Goal: Task Accomplishment & Management: Complete application form

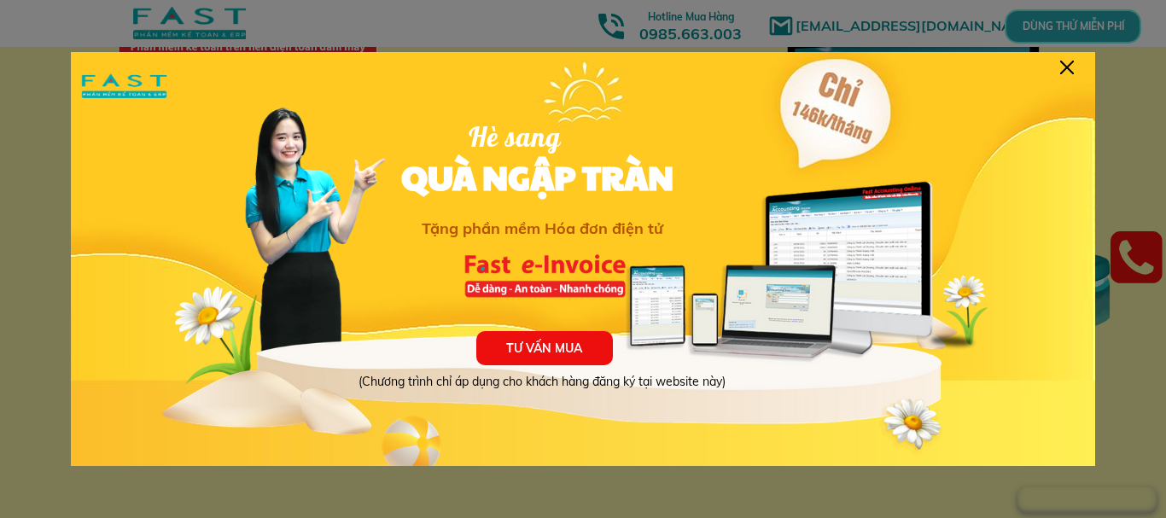
click at [1069, 66] on div at bounding box center [1067, 68] width 14 height 14
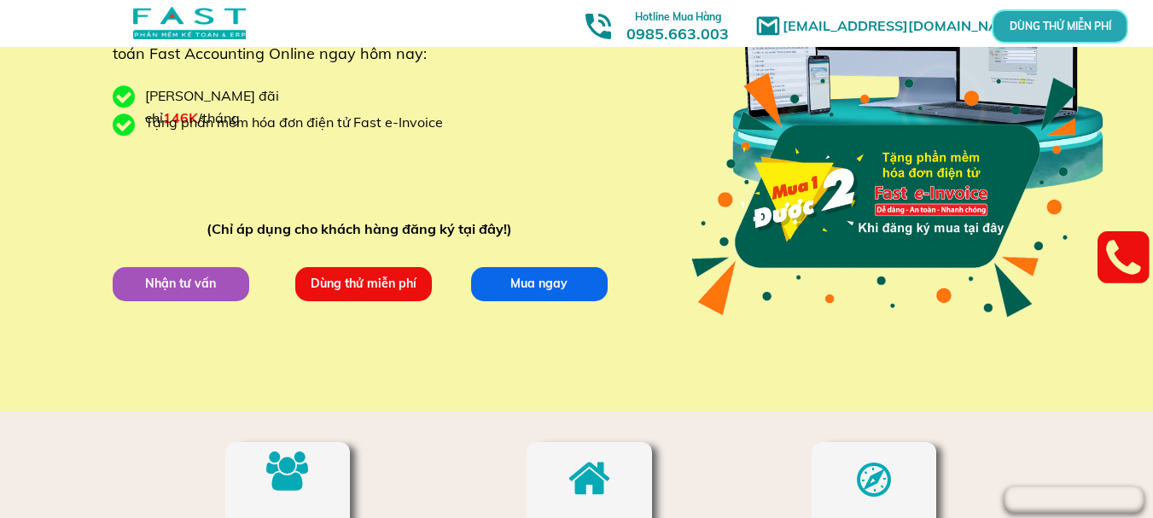
scroll to position [427, 0]
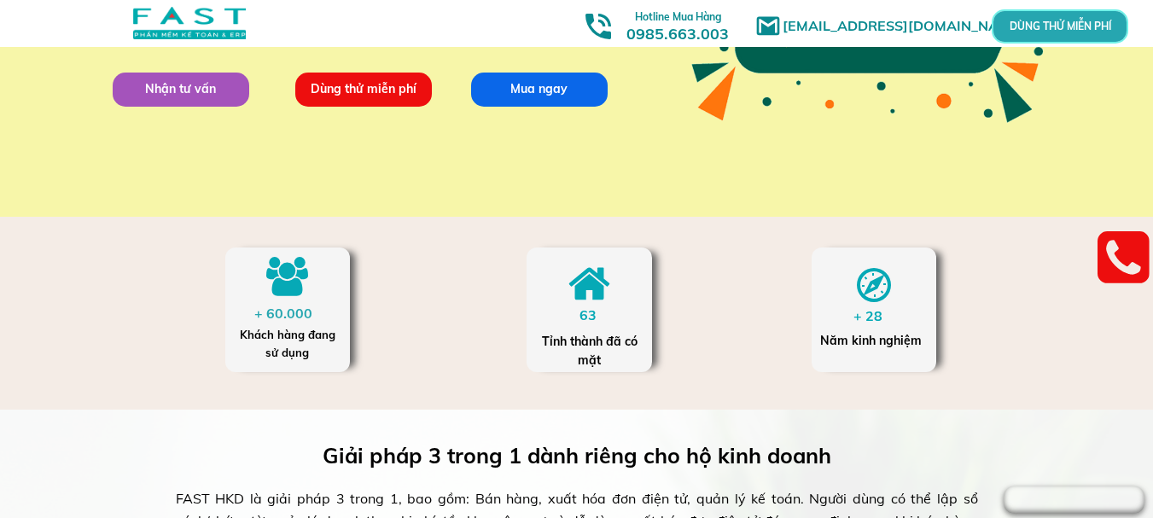
click at [341, 95] on p "Dùng thử miễn phí" at bounding box center [363, 90] width 143 height 36
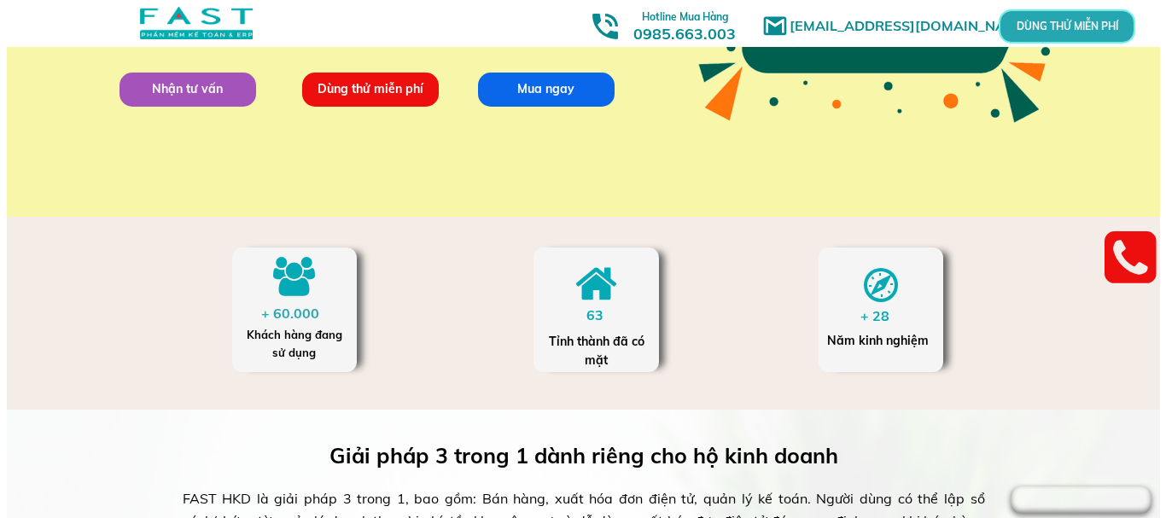
scroll to position [0, 0]
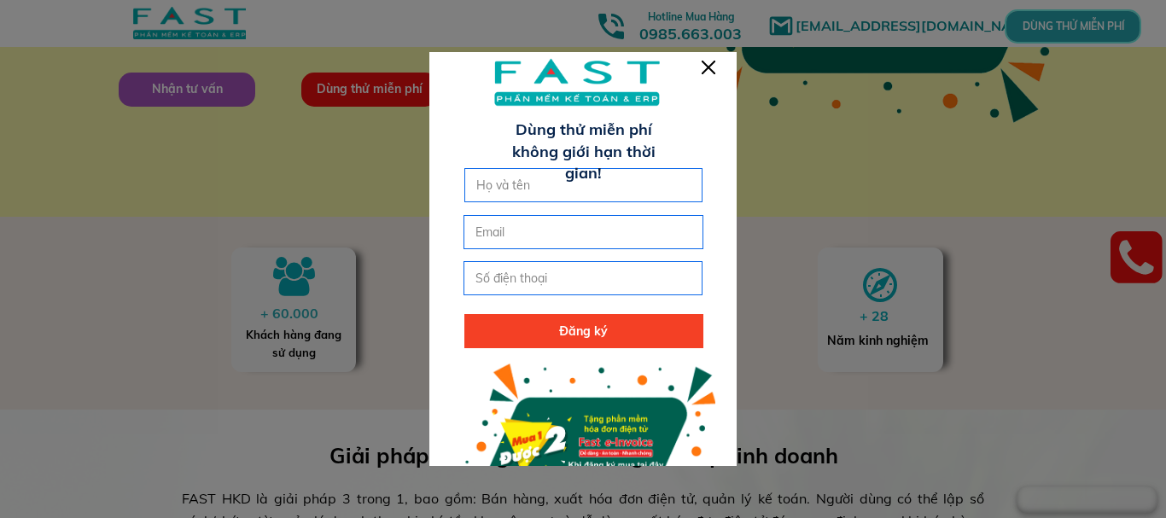
click at [567, 192] on input "text" at bounding box center [584, 185] width 224 height 32
type input "[PERSON_NAME]"
click at [559, 235] on input "email" at bounding box center [583, 232] width 224 height 32
type input "[EMAIL_ADDRESS][DOMAIN_NAME]"
click at [545, 277] on input "tel" at bounding box center [583, 278] width 224 height 32
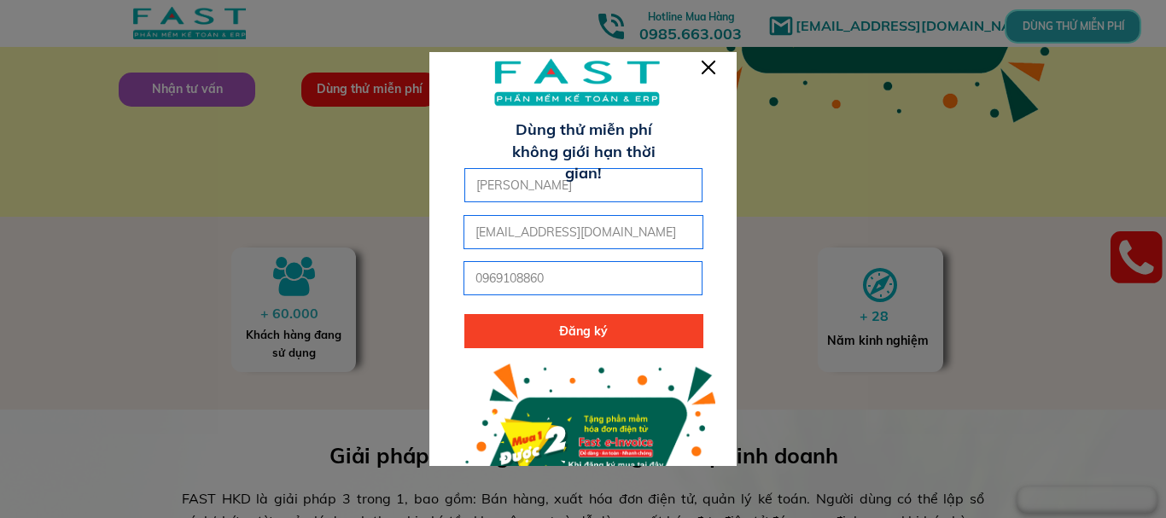
type input "0969108860"
click at [566, 323] on p "Đăng ký" at bounding box center [583, 331] width 239 height 34
